Goal: Navigation & Orientation: Find specific page/section

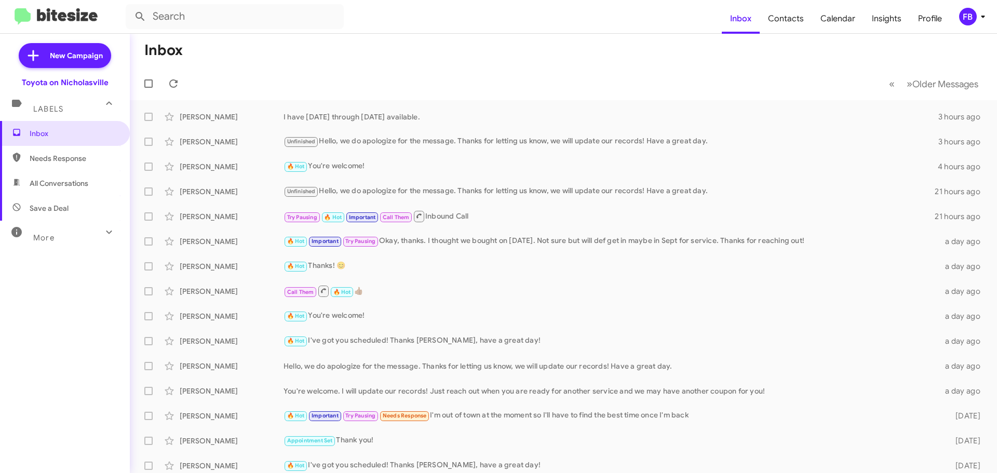
click at [65, 186] on span "All Conversations" at bounding box center [59, 183] width 59 height 10
type input "in:all-conversations"
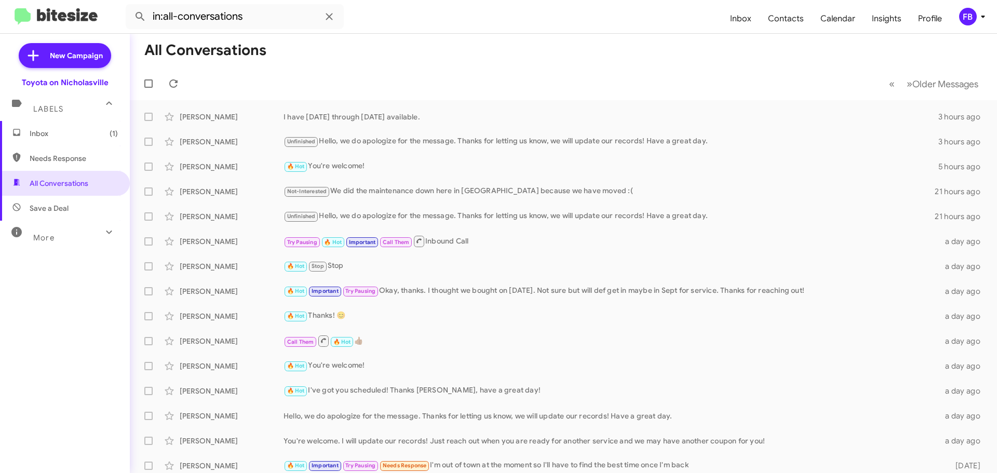
click at [34, 139] on span "Inbox (1)" at bounding box center [65, 133] width 130 height 25
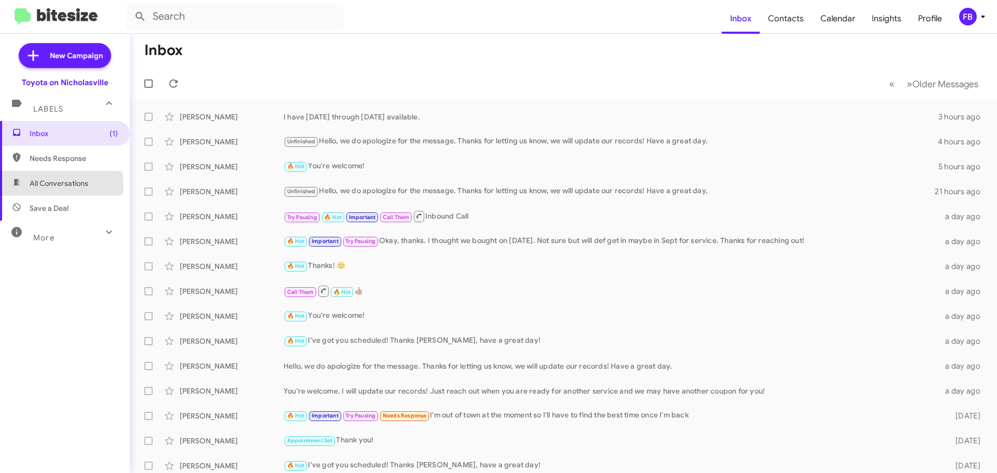
click at [60, 185] on span "All Conversations" at bounding box center [59, 183] width 59 height 10
type input "in:all-conversations"
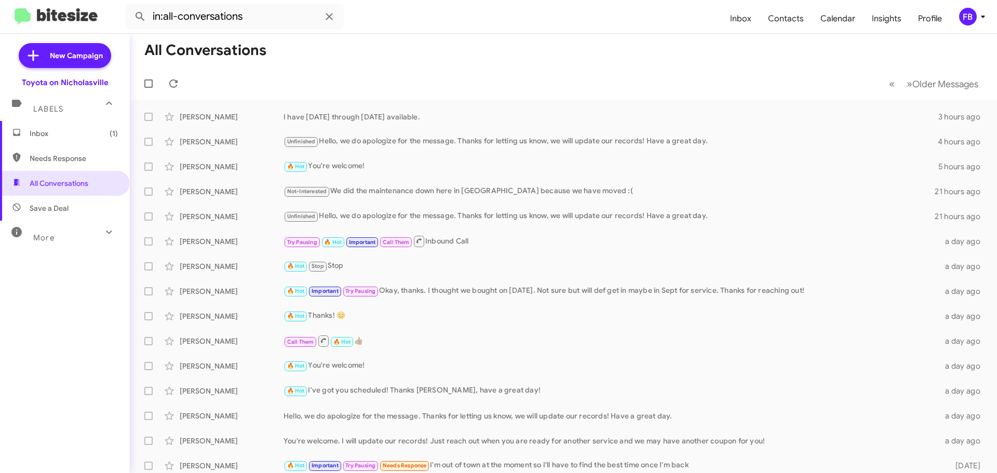
click at [58, 132] on span "Inbox (1)" at bounding box center [74, 133] width 88 height 10
